Goal: Information Seeking & Learning: Learn about a topic

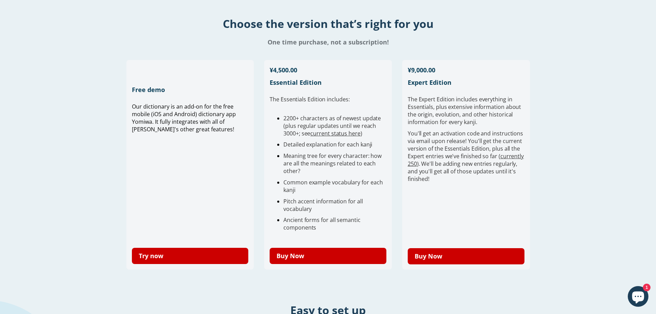
scroll to position [138, 0]
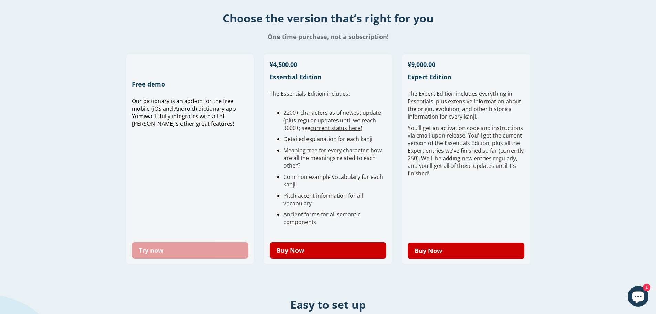
click at [201, 247] on link "Try now" at bounding box center [190, 250] width 117 height 16
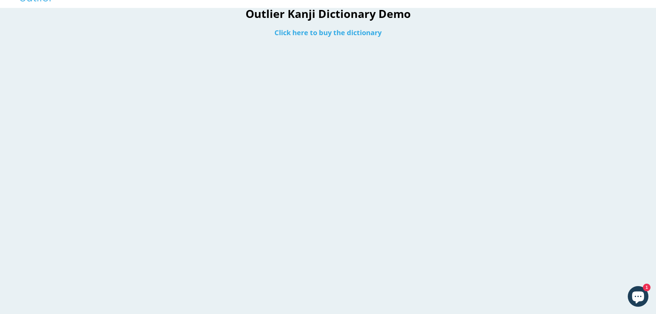
scroll to position [34, 0]
